Goal: Navigation & Orientation: Find specific page/section

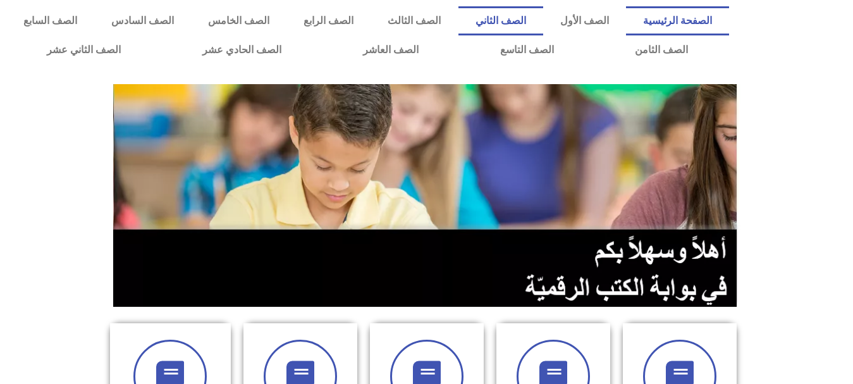
click at [534, 16] on link "الصف الثاني" at bounding box center [501, 20] width 85 height 29
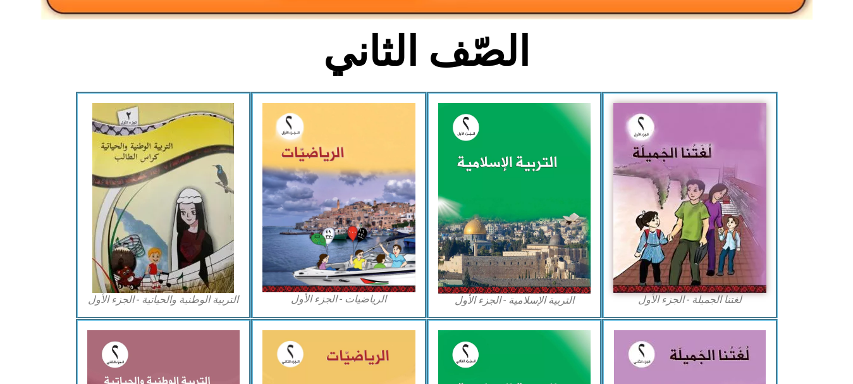
scroll to position [309, 0]
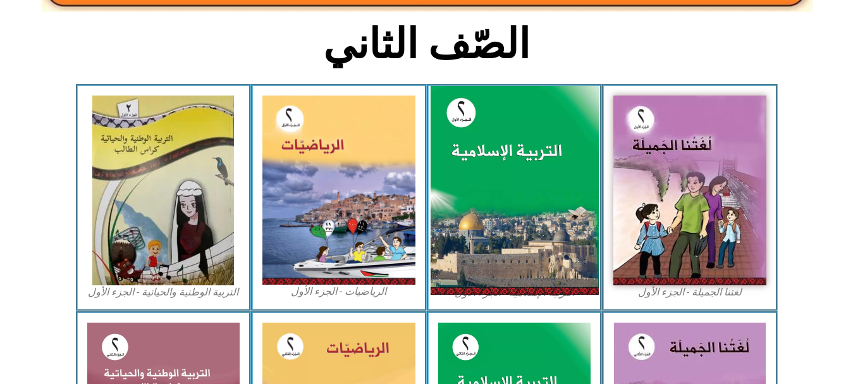
click at [522, 228] on img at bounding box center [514, 190] width 168 height 209
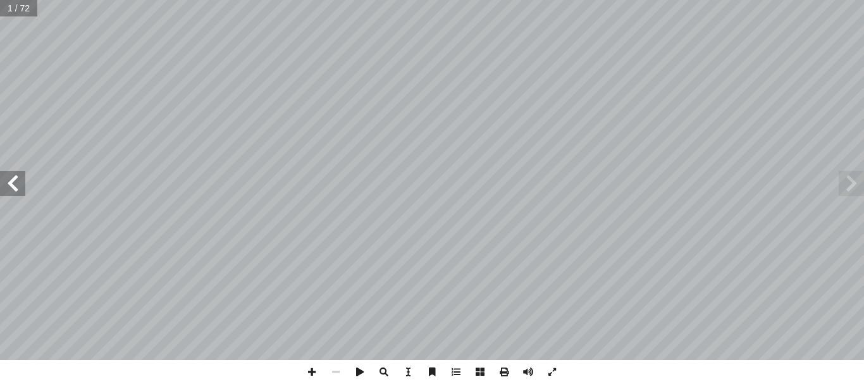
click at [23, 193] on span at bounding box center [12, 183] width 25 height 25
click at [19, 178] on span at bounding box center [12, 183] width 25 height 25
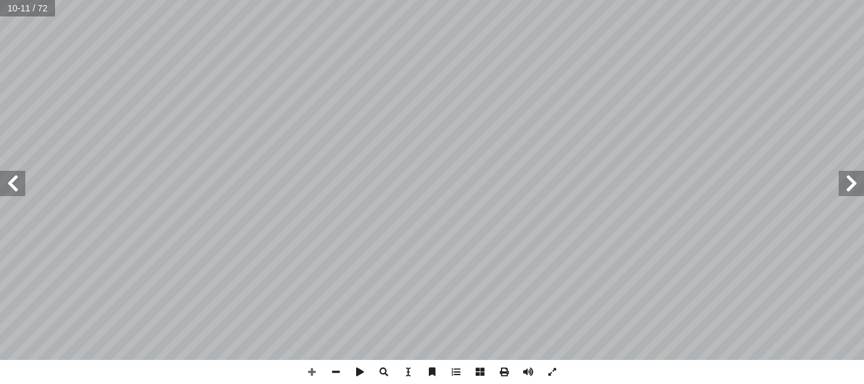
click at [853, 184] on span at bounding box center [851, 183] width 25 height 25
click at [7, 187] on span at bounding box center [12, 183] width 25 height 25
click at [851, 191] on span at bounding box center [851, 183] width 25 height 25
click at [11, 193] on span at bounding box center [12, 183] width 25 height 25
